Goal: Answer question/provide support

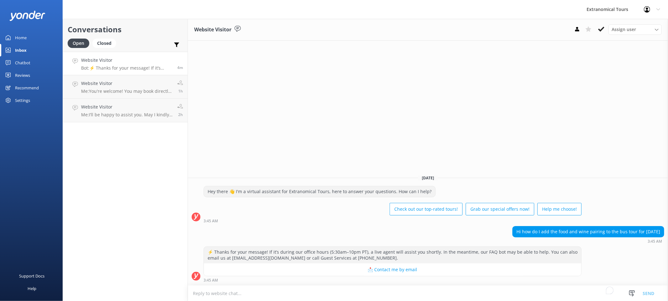
click at [506, 294] on textarea "To enrich screen reader interactions, please activate Accessibility in Grammarl…" at bounding box center [428, 292] width 480 height 15
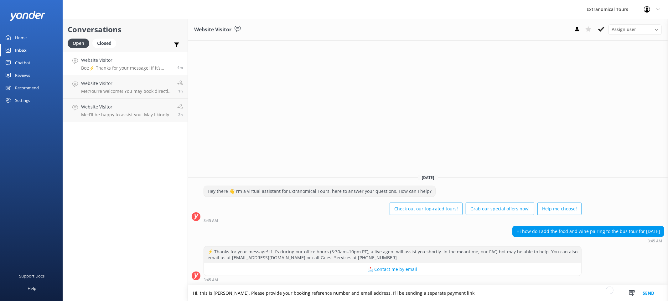
click at [372, 295] on textarea "Hi, this is [PERSON_NAME]. Please provide your booking reference number and ema…" at bounding box center [428, 293] width 480 height 16
click at [556, 297] on textarea "Hi, this is [PERSON_NAME]. Please provide your booking reference number and ema…" at bounding box center [428, 293] width 480 height 16
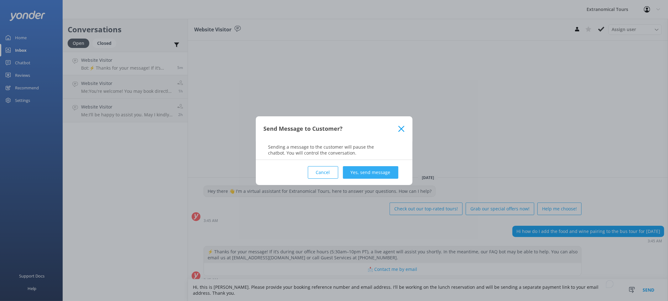
type textarea "Hi, this is [PERSON_NAME]. Please provide your booking reference number and ema…"
click at [375, 169] on button "Yes, send message" at bounding box center [370, 172] width 55 height 13
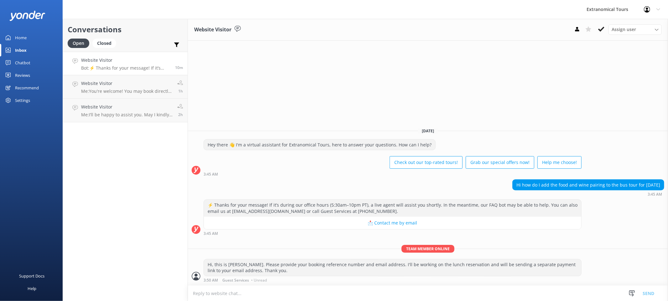
click at [284, 293] on textarea "To enrich screen reader interactions, please activate Accessibility in Grammarl…" at bounding box center [428, 292] width 480 height 15
click at [109, 225] on div "Conversations Open Closed Important Assigned to me Unassigned Website Visitor B…" at bounding box center [125, 160] width 125 height 282
click at [149, 190] on div "Conversations Open Closed Important Assigned to me Unassigned Website Visitor B…" at bounding box center [125, 160] width 125 height 282
click at [117, 200] on div "Conversations Open Closed Important Assigned to me Unassigned Website Visitor B…" at bounding box center [125, 160] width 125 height 282
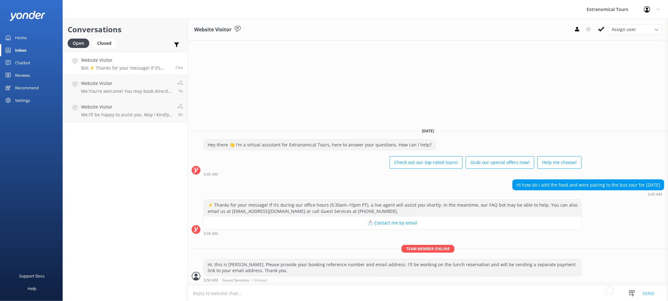
click at [117, 200] on div "Conversations Open Closed Important Assigned to me Unassigned Website Visitor B…" at bounding box center [125, 160] width 125 height 282
click at [139, 200] on div "Conversations Open Closed Important Assigned to me Unassigned Website Visitor B…" at bounding box center [125, 160] width 125 height 282
click at [125, 117] on p "Me: I’ll be happy to assist you. May I kindly ask for your name and contact num…" at bounding box center [126, 115] width 91 height 6
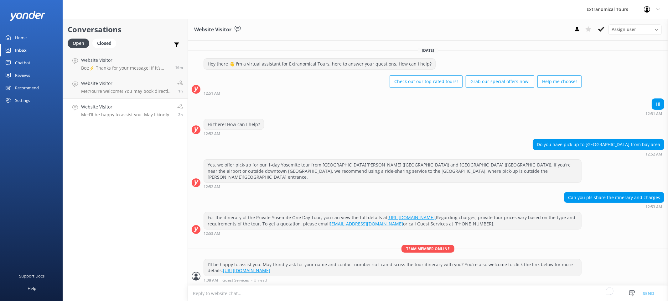
scroll to position [5, 0]
click at [120, 90] on p "Me: You're welcome! You may book directly with us and receive an exclusive disc…" at bounding box center [126, 91] width 91 height 6
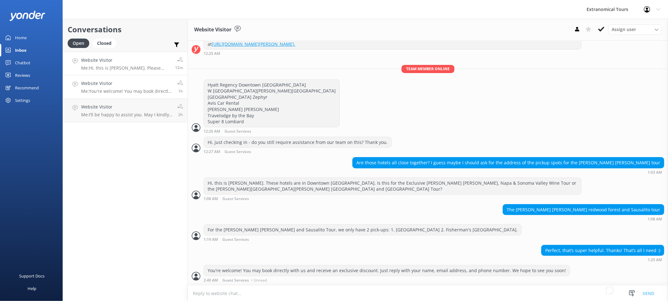
scroll to position [110, 0]
click at [129, 59] on h4 "Website Visitor" at bounding box center [125, 60] width 89 height 7
